Goal: Task Accomplishment & Management: Manage account settings

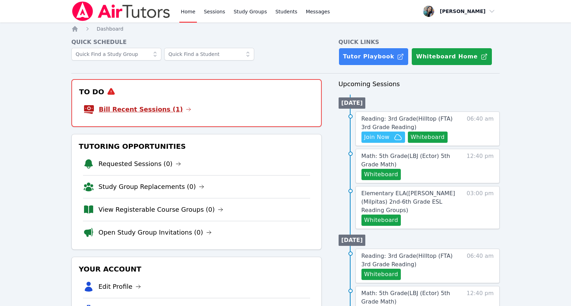
click at [147, 111] on link "Bill Recent Sessions (1)" at bounding box center [145, 109] width 92 height 10
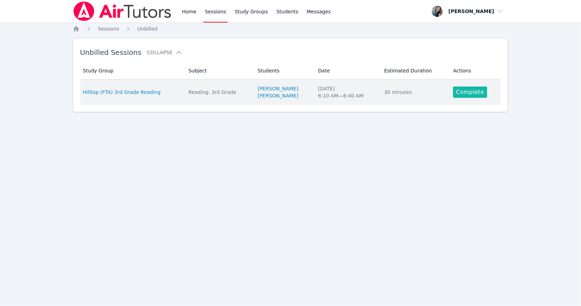
click at [463, 91] on link "Complete" at bounding box center [470, 91] width 34 height 11
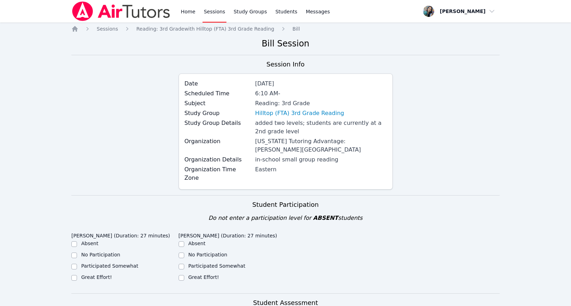
scroll to position [141, 0]
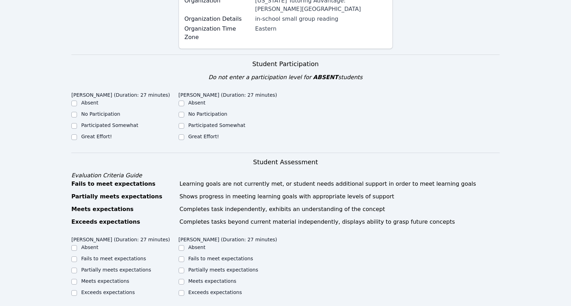
click at [196, 134] on label "Great Effort!" at bounding box center [203, 137] width 31 height 6
click at [184, 134] on input "Great Effort!" at bounding box center [182, 137] width 6 height 6
checkbox input "true"
click at [100, 134] on label "Great Effort!" at bounding box center [96, 137] width 31 height 6
click at [77, 134] on input "Great Effort!" at bounding box center [74, 137] width 6 height 6
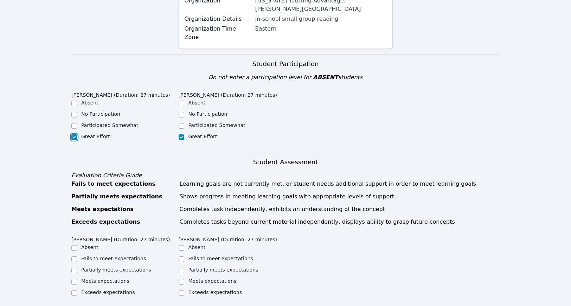
checkbox input "true"
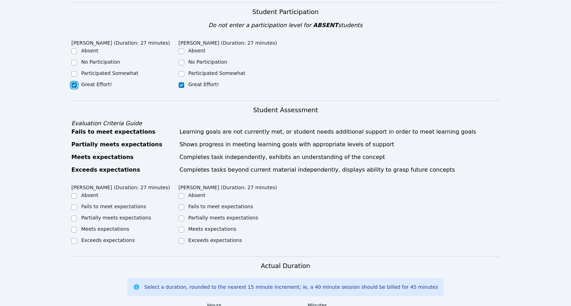
scroll to position [281, 0]
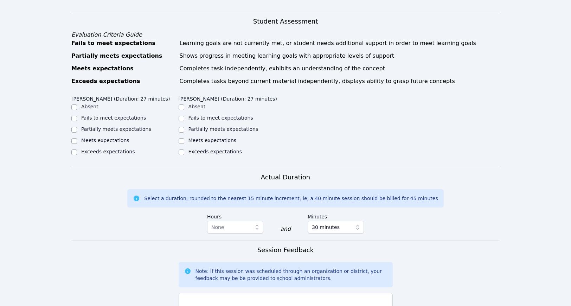
click at [100, 137] on label "Meets expectations" at bounding box center [105, 140] width 48 height 6
click at [77, 138] on input "Meets expectations" at bounding box center [74, 141] width 6 height 6
checkbox input "true"
click at [197, 137] on label "Meets expectations" at bounding box center [212, 140] width 48 height 6
click at [184, 138] on input "Meets expectations" at bounding box center [182, 141] width 6 height 6
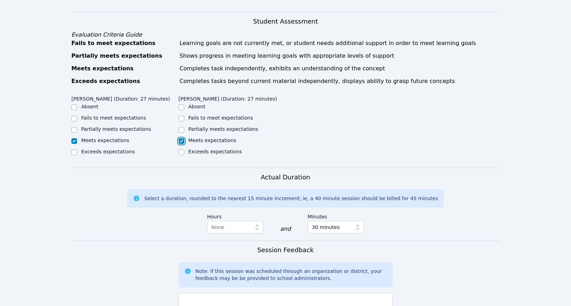
checkbox input "true"
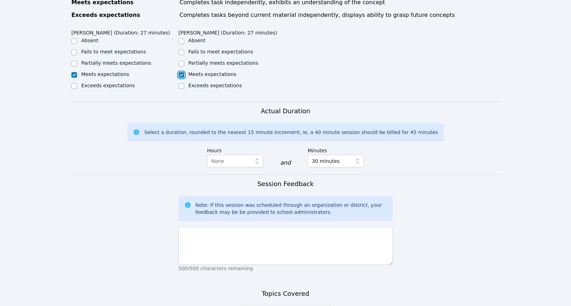
scroll to position [418, 0]
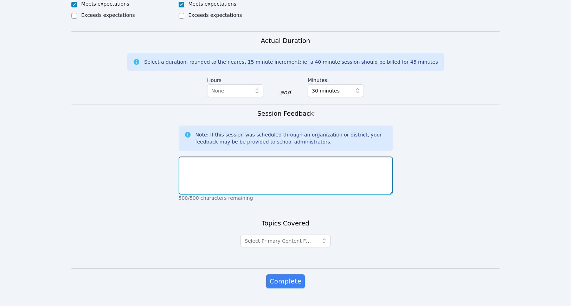
click at [245, 157] on textarea at bounding box center [286, 175] width 214 height 38
click at [181, 156] on textarea "They worked on their assessment" at bounding box center [286, 175] width 214 height 38
click at [373, 156] on textarea "Read Can Chuck Chop it. Excellent reading. They worked on their assessment" at bounding box center [286, 175] width 214 height 38
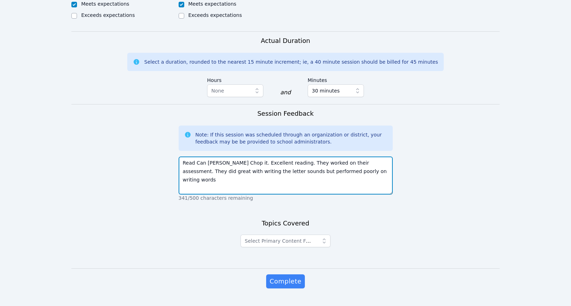
type textarea "Read Can Chuck Chop it. Excellent reading. They worked on their assessment. The…"
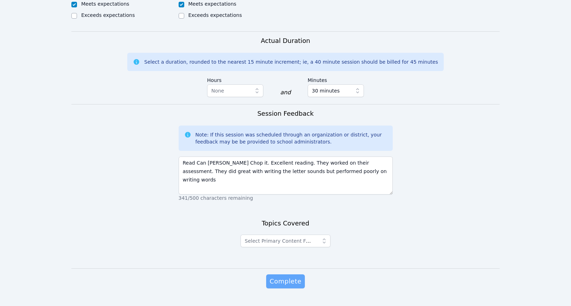
click at [290, 276] on span "Complete" at bounding box center [286, 281] width 32 height 10
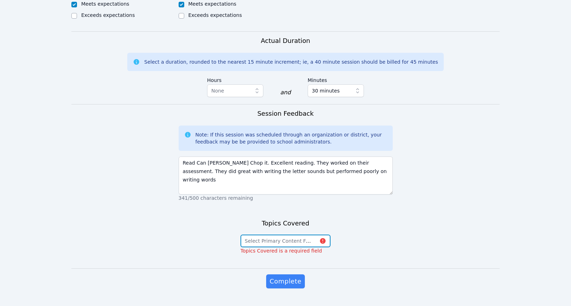
click at [287, 238] on span "Select Primary Content Focus" at bounding box center [281, 241] width 72 height 6
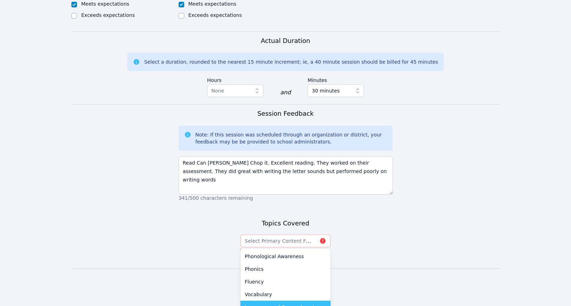
click at [284, 300] on li "Language and Comprehension" at bounding box center [285, 306] width 90 height 13
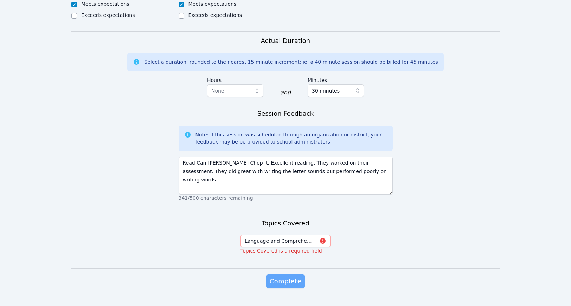
click at [284, 274] on button "Complete" at bounding box center [285, 281] width 39 height 14
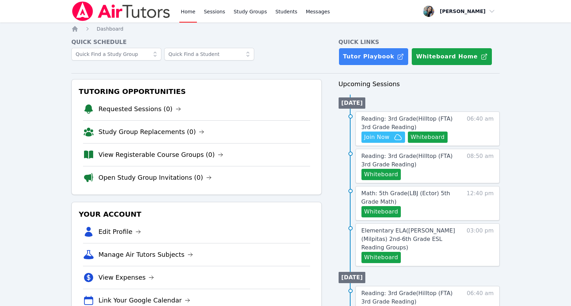
click at [467, 129] on div "Reading: 3rd Grade ( Hilltop (FTA) 3rd Grade Reading ) Hidden Join Now Whiteboa…" at bounding box center [427, 128] width 144 height 34
click at [453, 120] on link "Reading: 3rd Grade ( Hilltop (FTA) 3rd Grade Reading )" at bounding box center [410, 123] width 99 height 17
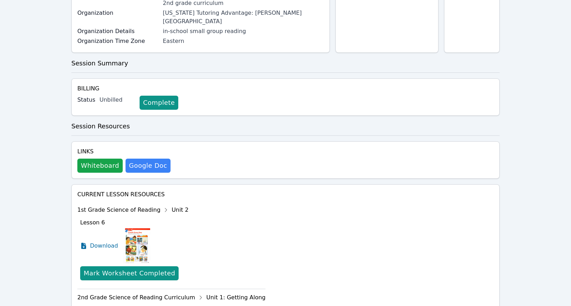
scroll to position [249, 0]
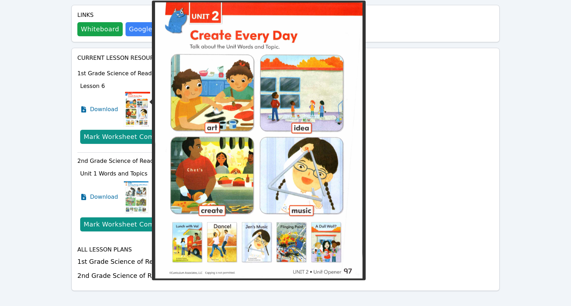
click at [132, 102] on img at bounding box center [137, 109] width 26 height 35
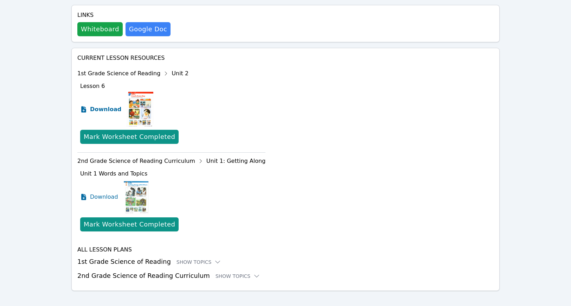
click at [108, 105] on span "Download" at bounding box center [105, 109] width 31 height 8
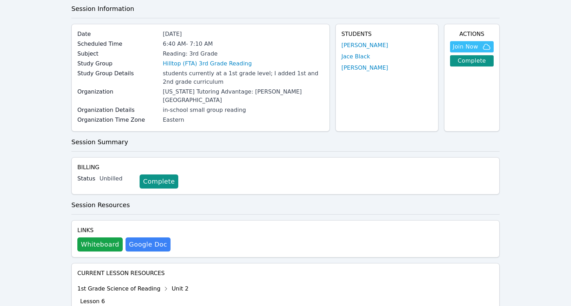
scroll to position [0, 0]
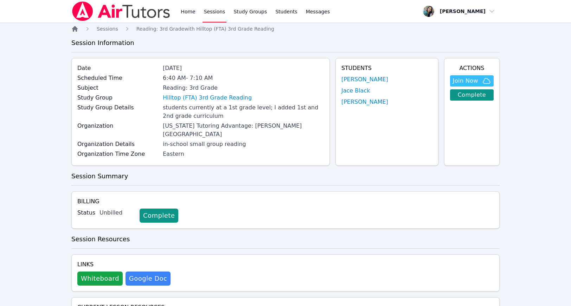
click at [75, 29] on icon "Breadcrumb" at bounding box center [75, 29] width 6 height 6
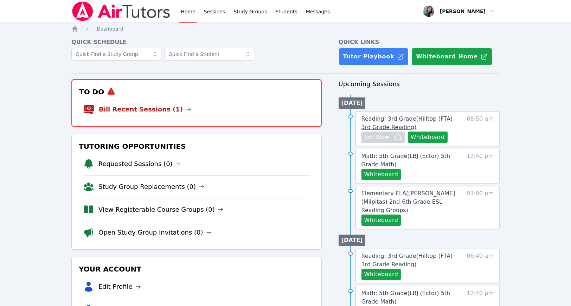
click at [389, 121] on span "Reading: 3rd Grade ( Hilltop (FTA) 3rd Grade Reading )" at bounding box center [406, 122] width 91 height 15
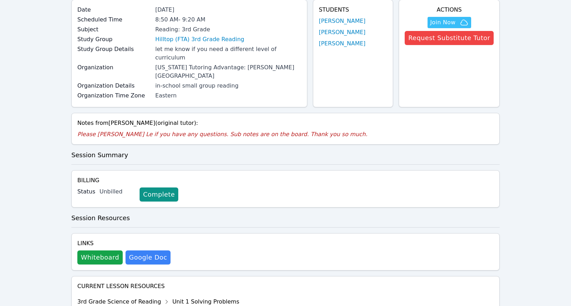
scroll to position [36, 0]
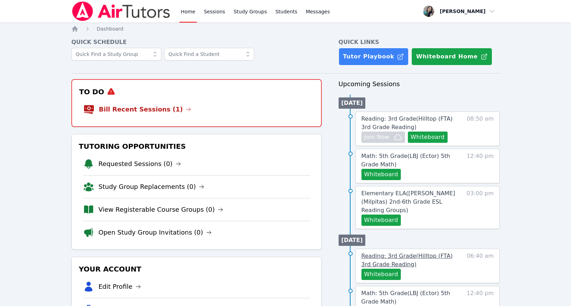
click at [436, 252] on span "Reading: 3rd Grade ( Hilltop (FTA) 3rd Grade Reading )" at bounding box center [406, 259] width 91 height 15
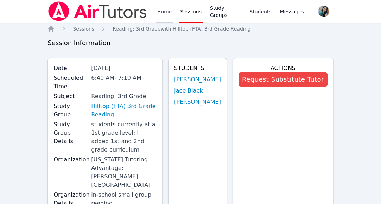
click at [159, 11] on link "Home" at bounding box center [164, 11] width 17 height 22
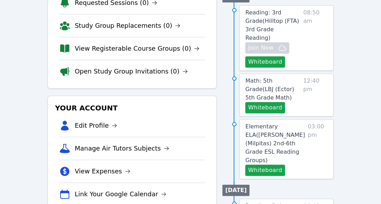
scroll to position [93, 0]
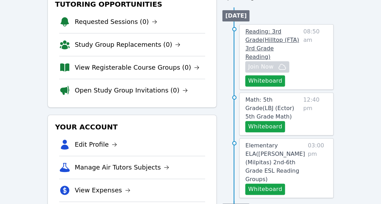
click at [283, 34] on span "Reading: 3rd Grade ( Hilltop (FTA) 3rd Grade Reading )" at bounding box center [272, 44] width 54 height 32
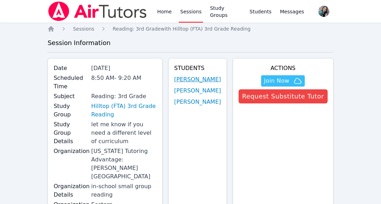
click at [207, 82] on link "Addison Reyes-Barboza" at bounding box center [197, 79] width 47 height 8
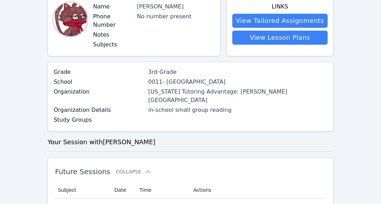
scroll to position [47, 0]
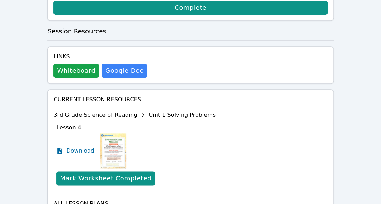
scroll to position [343, 0]
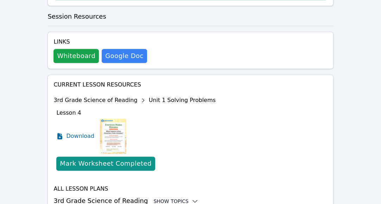
click at [166, 198] on div "Show Topics" at bounding box center [175, 201] width 45 height 7
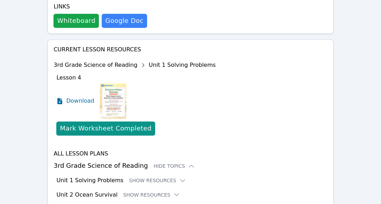
scroll to position [428, 0]
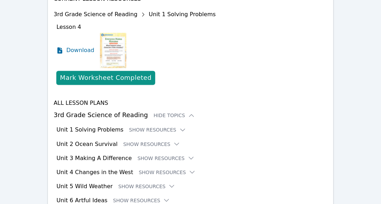
click at [156, 99] on div "All Lesson Plans 3rd Grade Science of Reading Hide Topics Unit 1 Solving Proble…" at bounding box center [189, 151] width 273 height 105
click at [158, 126] on button "Show Resources" at bounding box center [157, 129] width 57 height 7
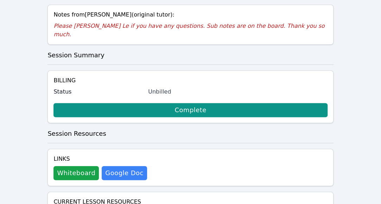
scroll to position [335, 0]
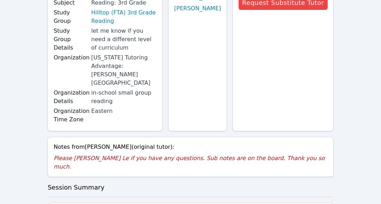
scroll to position [0, 0]
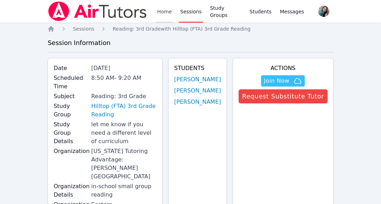
click at [164, 11] on link "Home" at bounding box center [164, 11] width 17 height 22
